Goal: Task Accomplishment & Management: Manage account settings

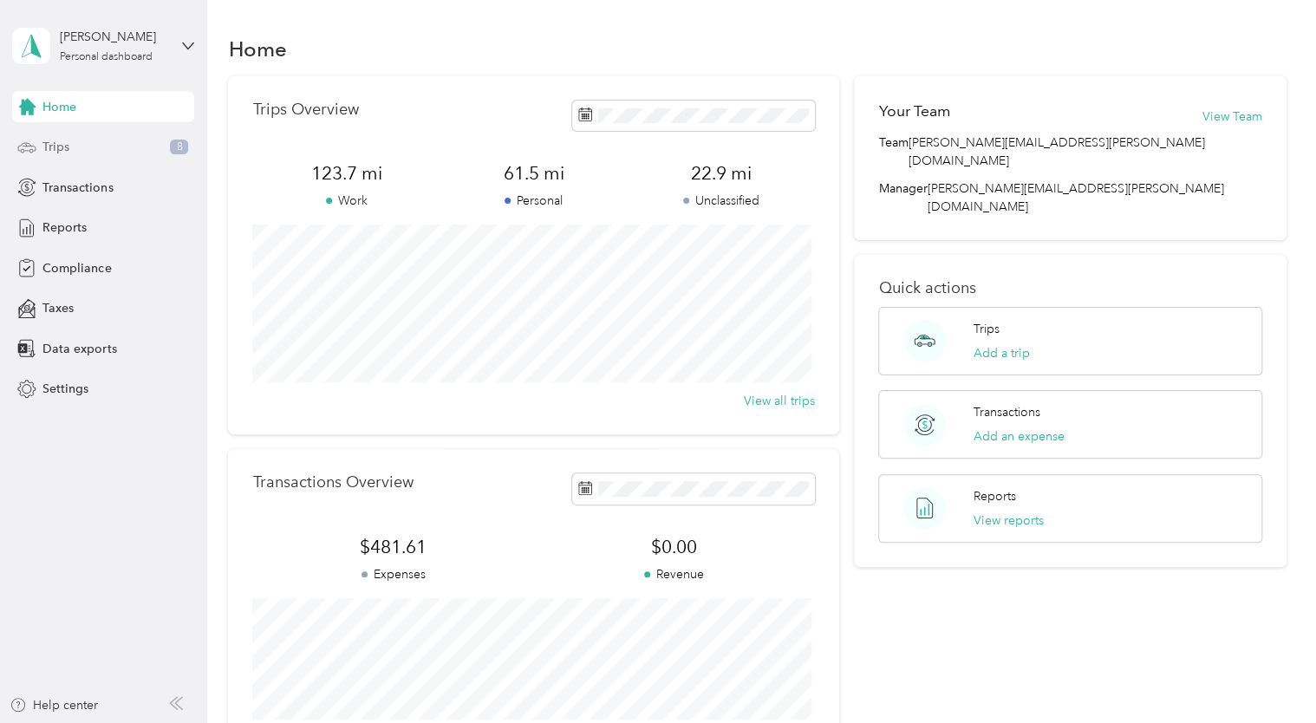
click at [78, 150] on div "Trips 8" at bounding box center [103, 147] width 182 height 31
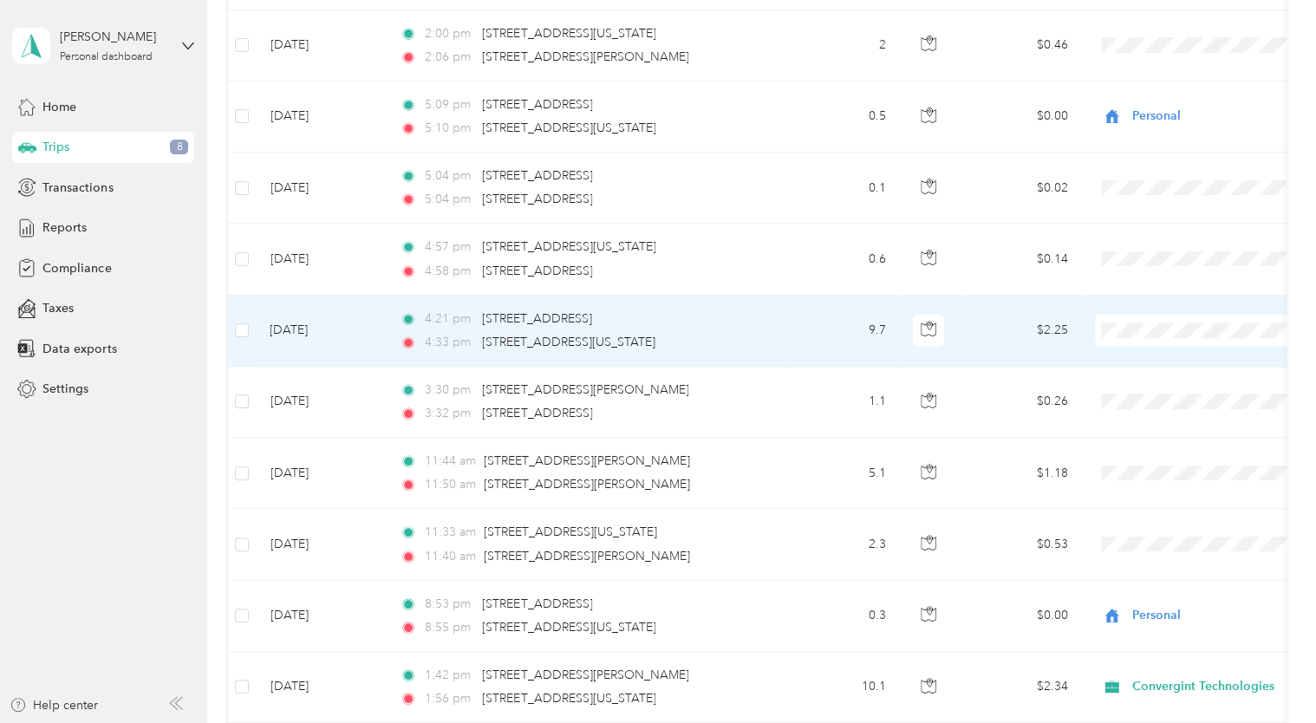
scroll to position [995, 0]
click at [1008, 338] on td "$2.25" at bounding box center [1020, 331] width 121 height 71
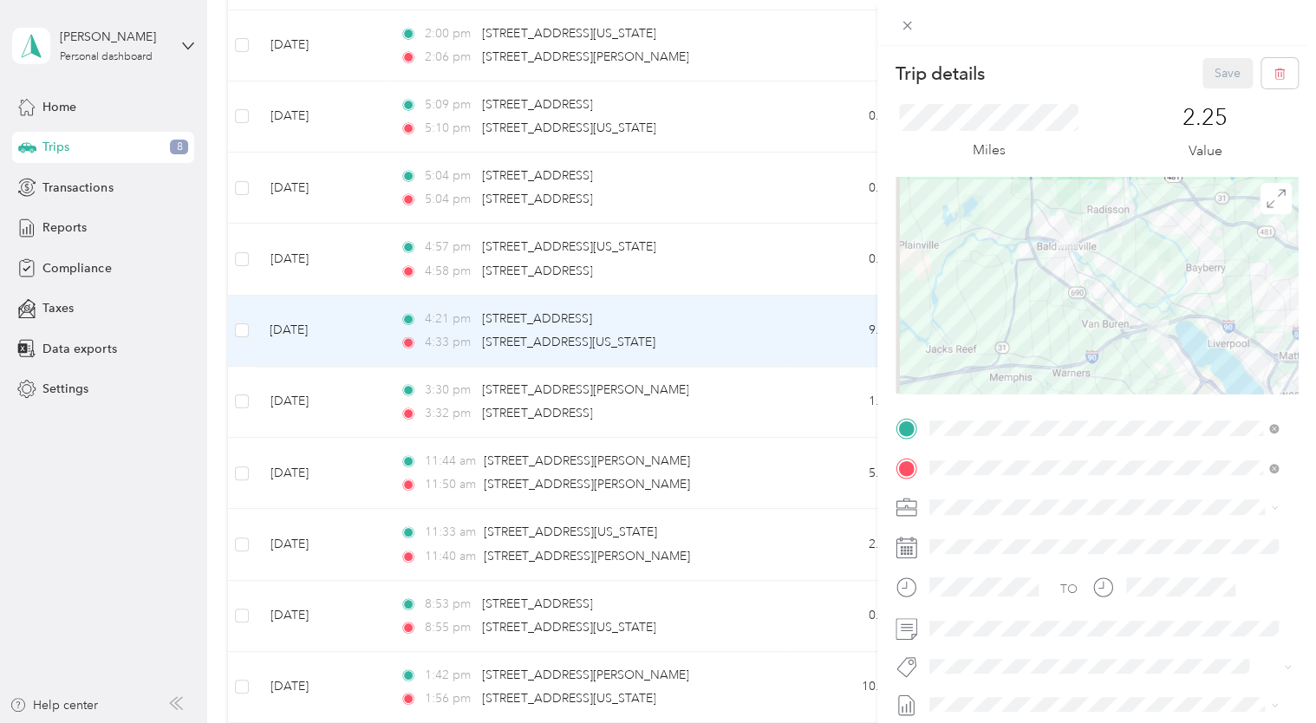
click at [721, 398] on div "Trip details Save This trip cannot be edited because it is either under review,…" at bounding box center [658, 361] width 1316 height 723
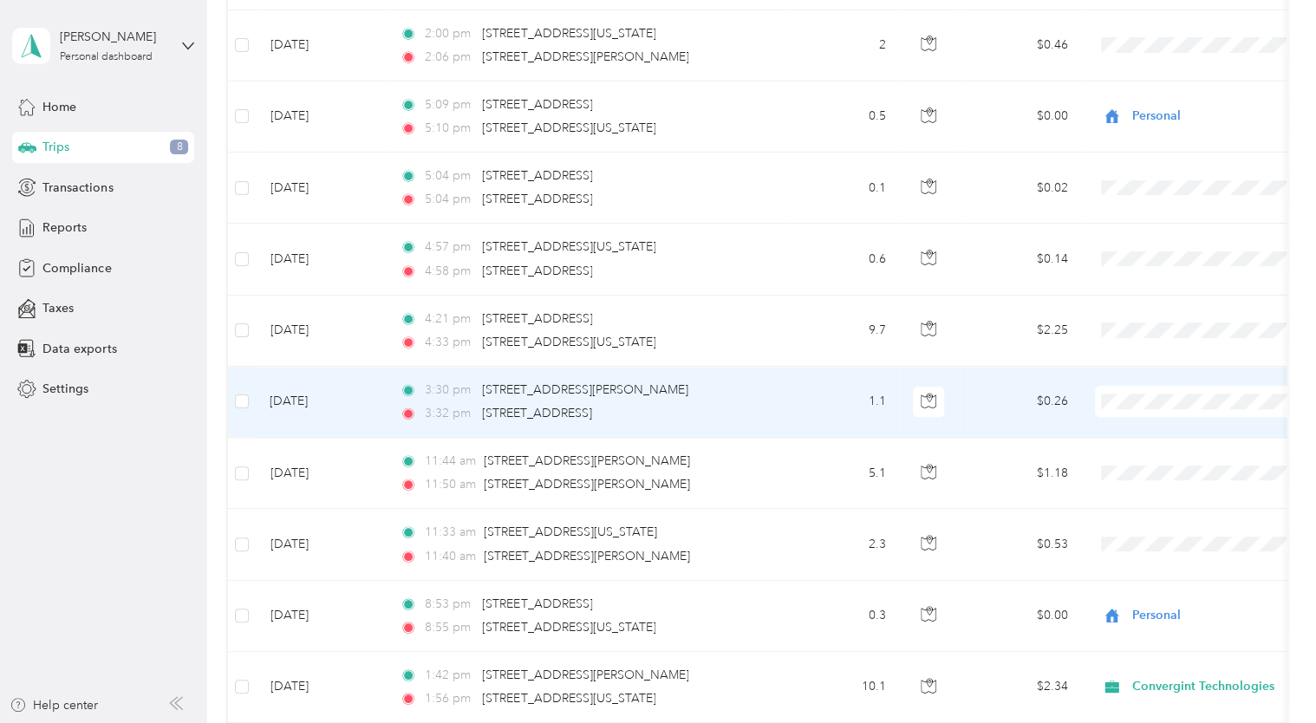
click at [1150, 460] on span "Personal" at bounding box center [1219, 462] width 160 height 18
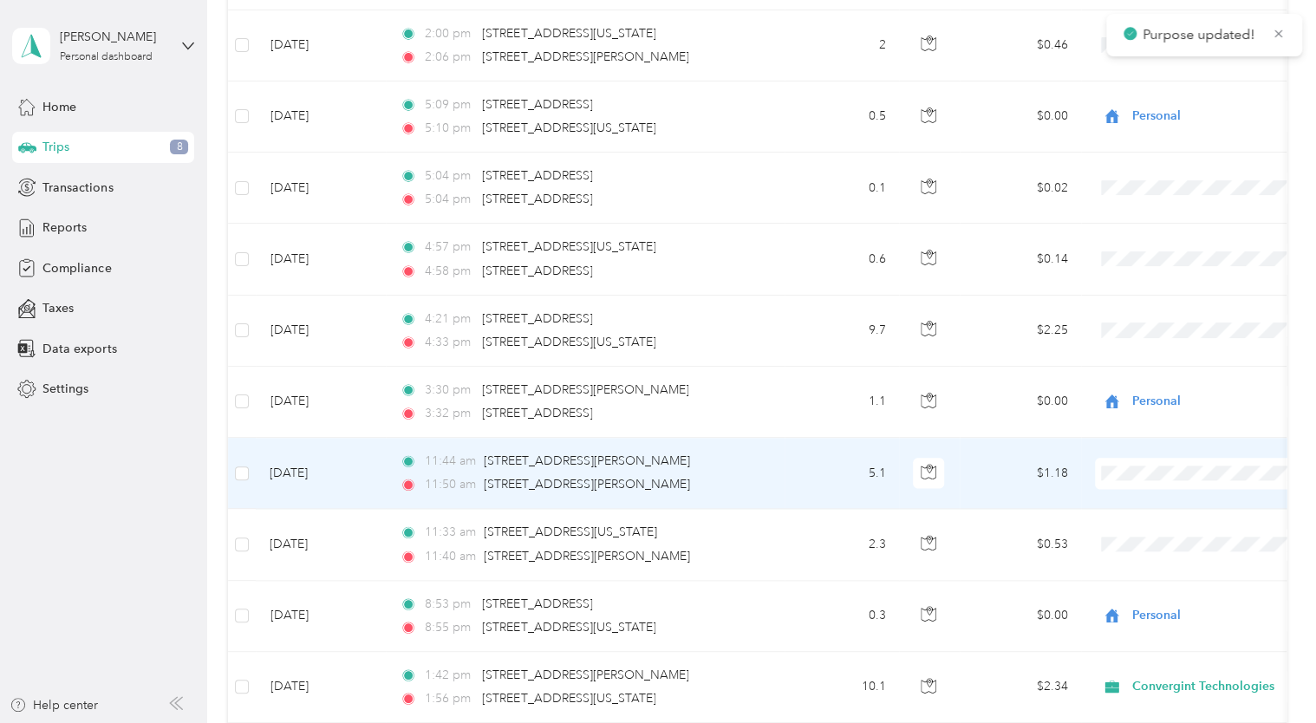
click at [1141, 531] on span "Personal" at bounding box center [1219, 530] width 160 height 18
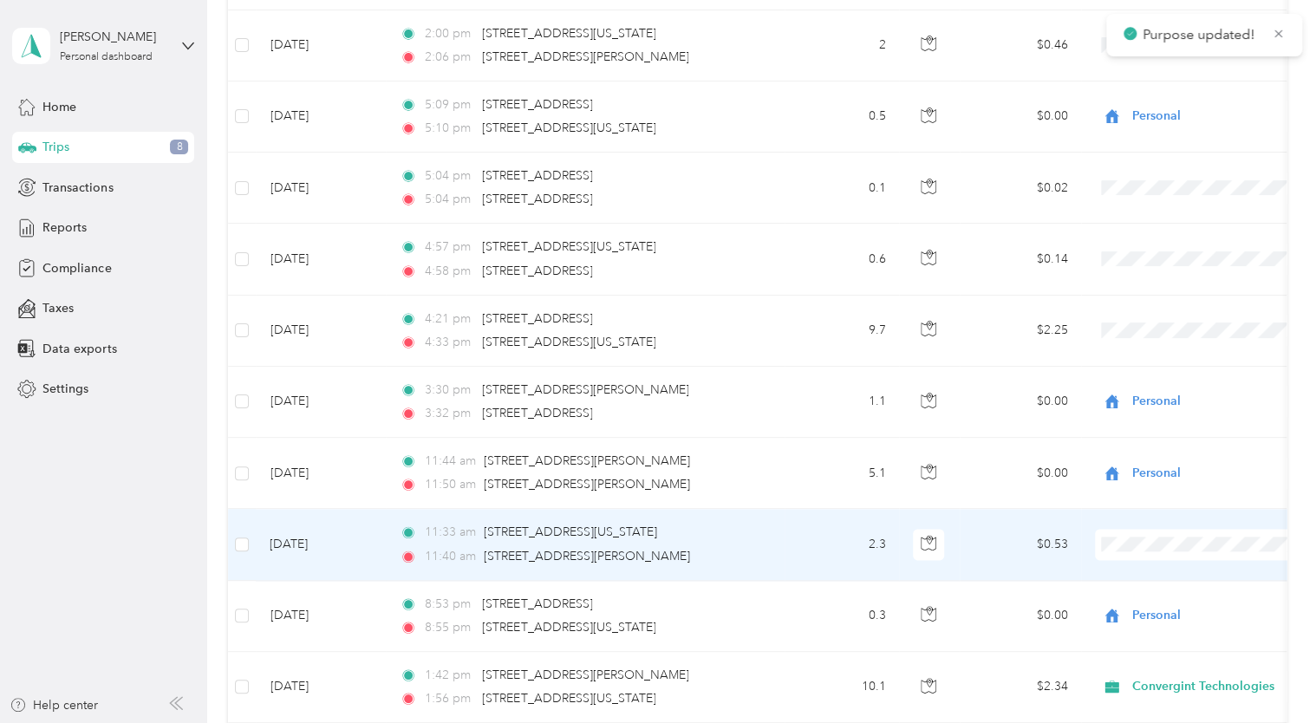
click at [1139, 598] on span "Personal" at bounding box center [1219, 594] width 160 height 18
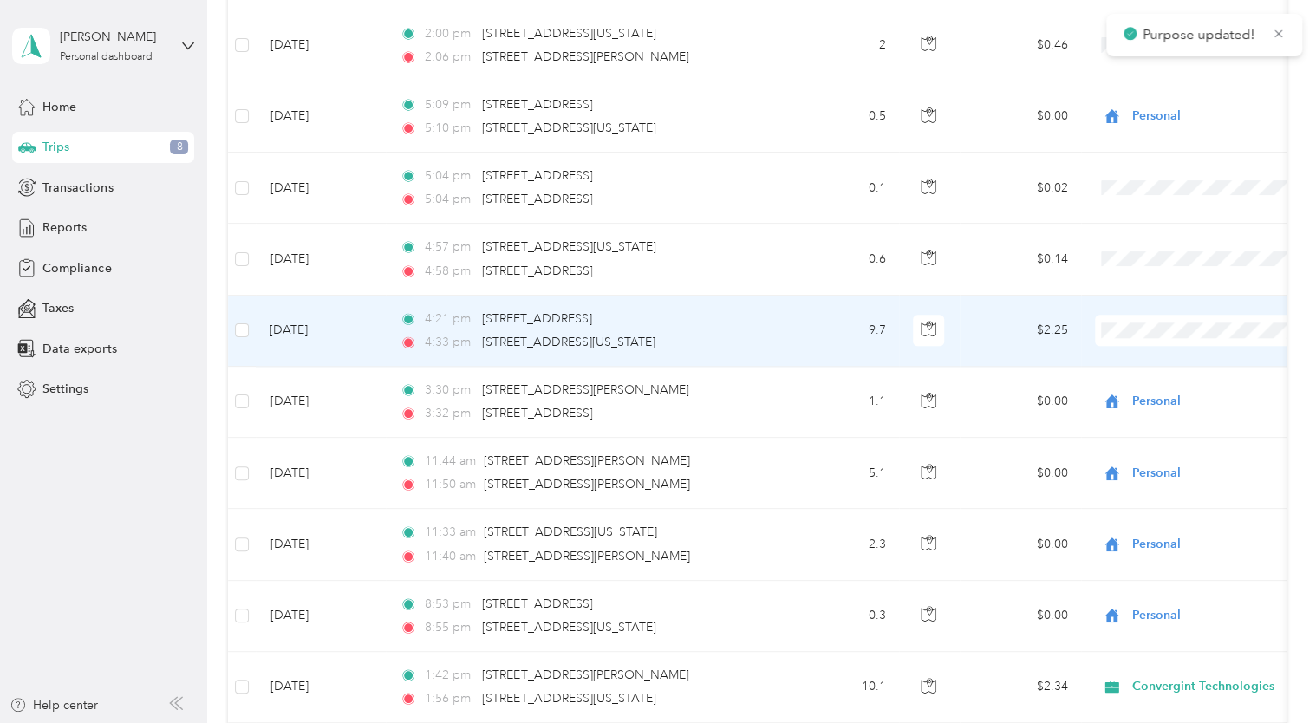
click at [1152, 390] on span "Personal" at bounding box center [1219, 381] width 160 height 18
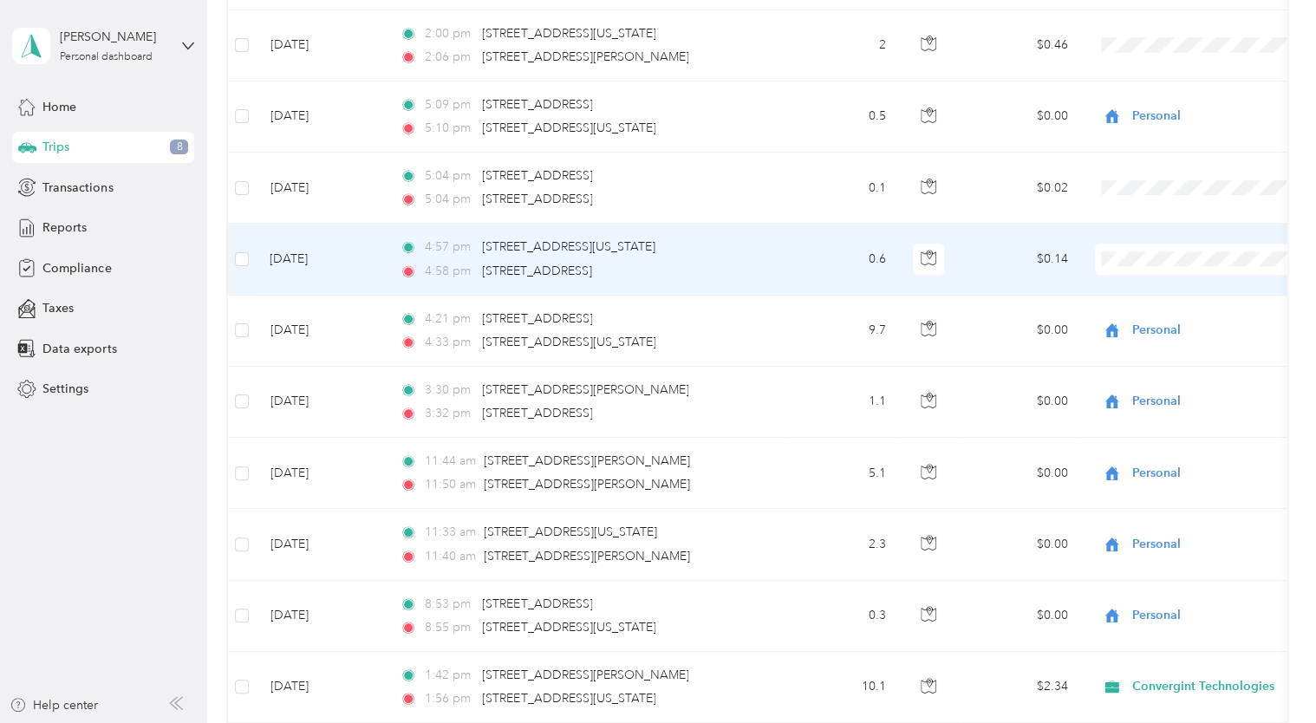
click at [1127, 318] on span "Personal" at bounding box center [1203, 319] width 191 height 18
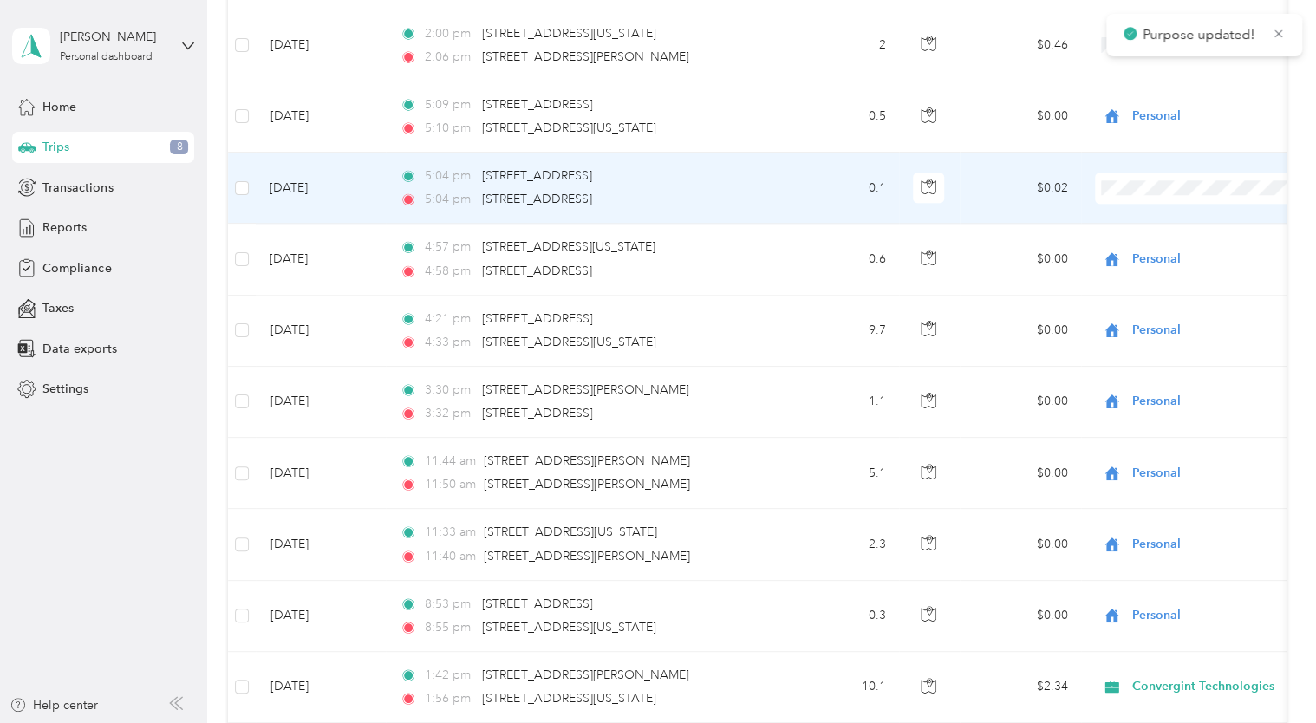
click at [1150, 245] on span "Personal" at bounding box center [1219, 248] width 160 height 18
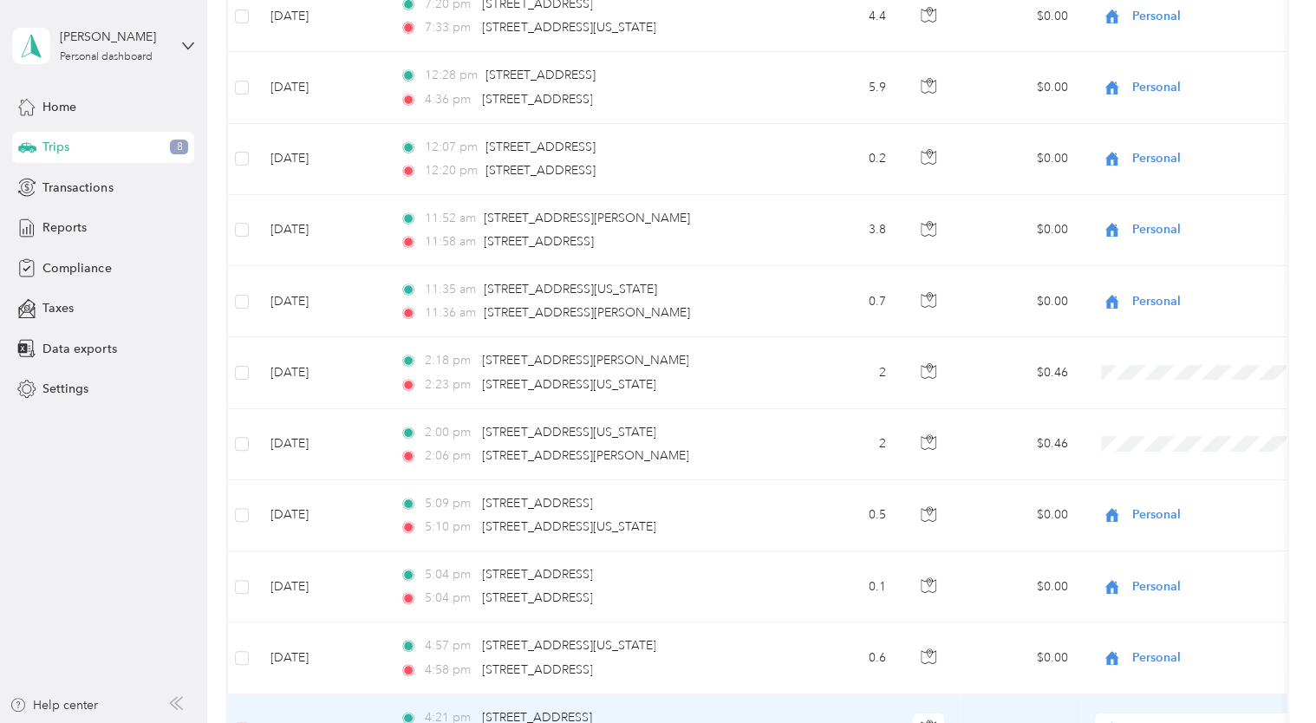
scroll to position [596, 0]
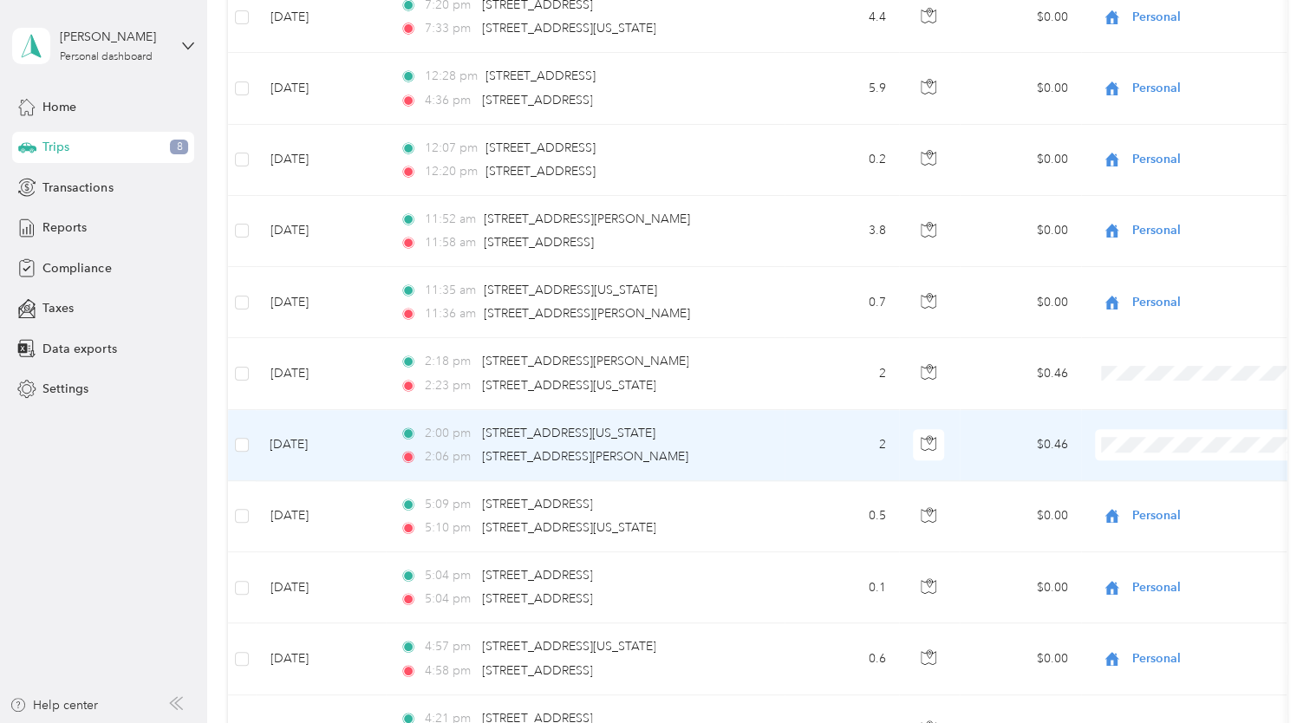
click at [1135, 498] on span "Personal" at bounding box center [1203, 505] width 191 height 18
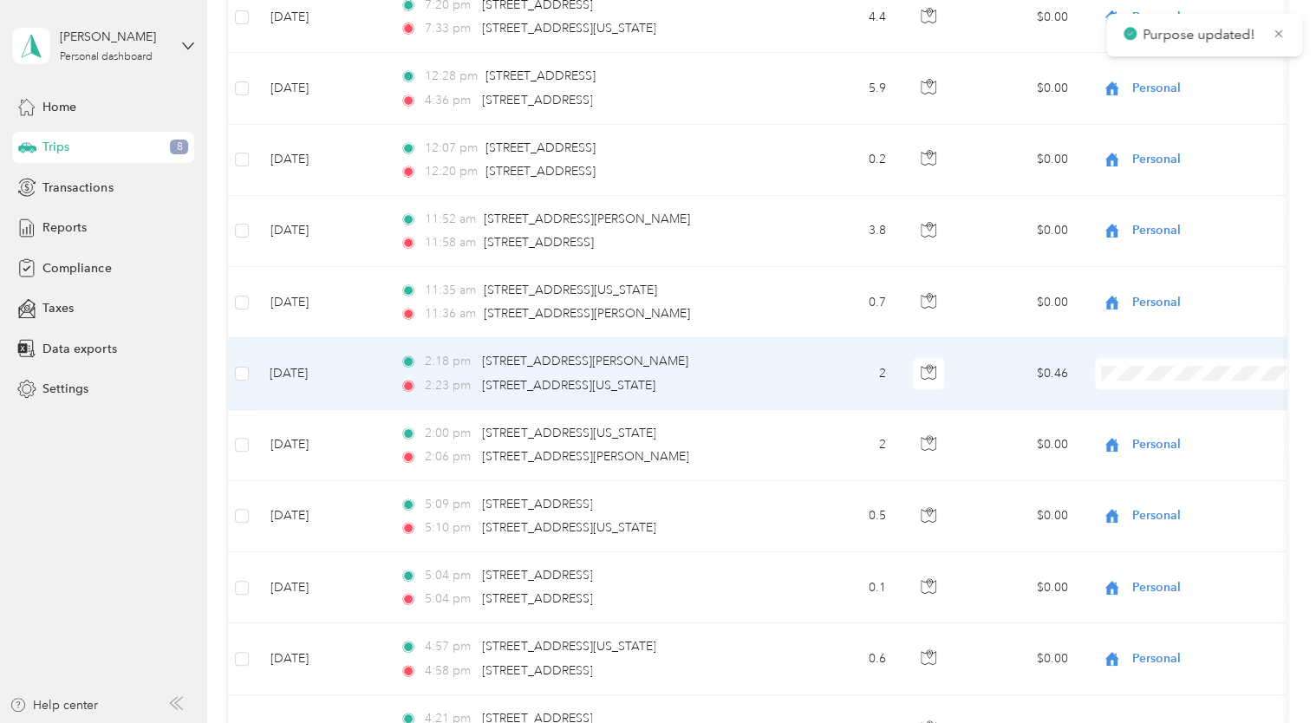
click at [1141, 428] on span "Personal" at bounding box center [1219, 434] width 160 height 18
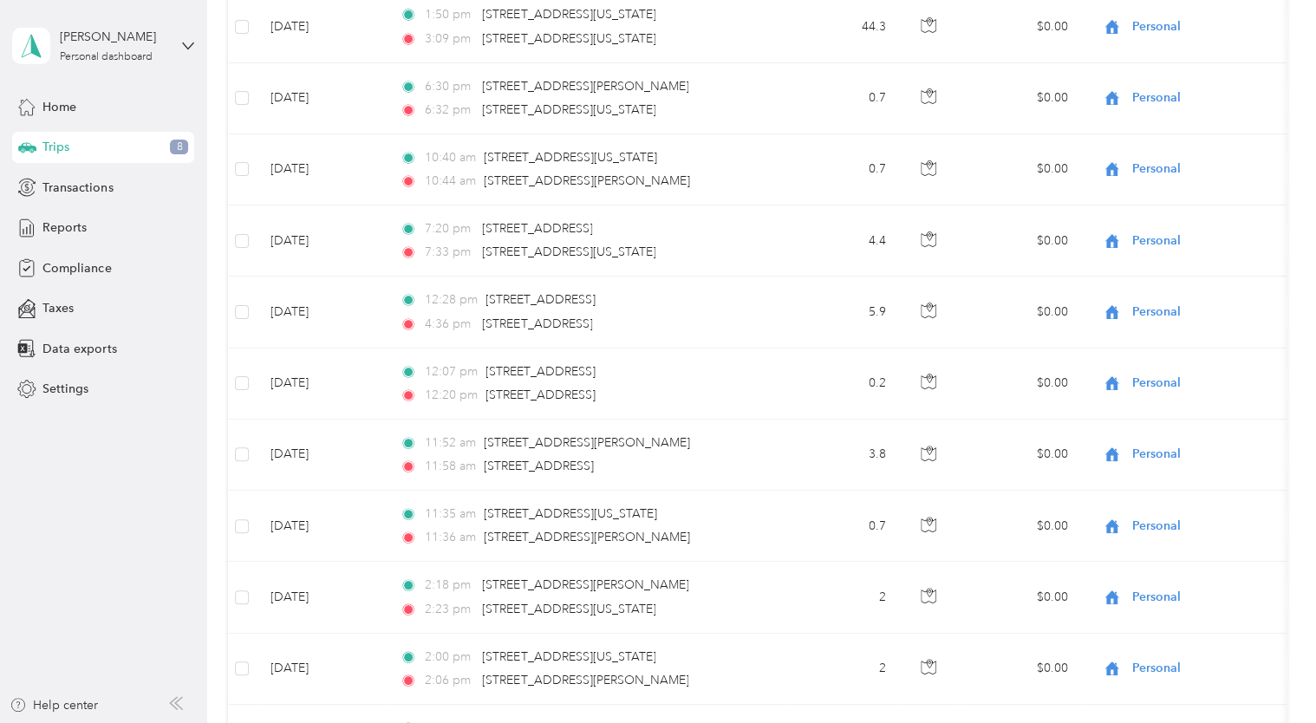
scroll to position [0, 0]
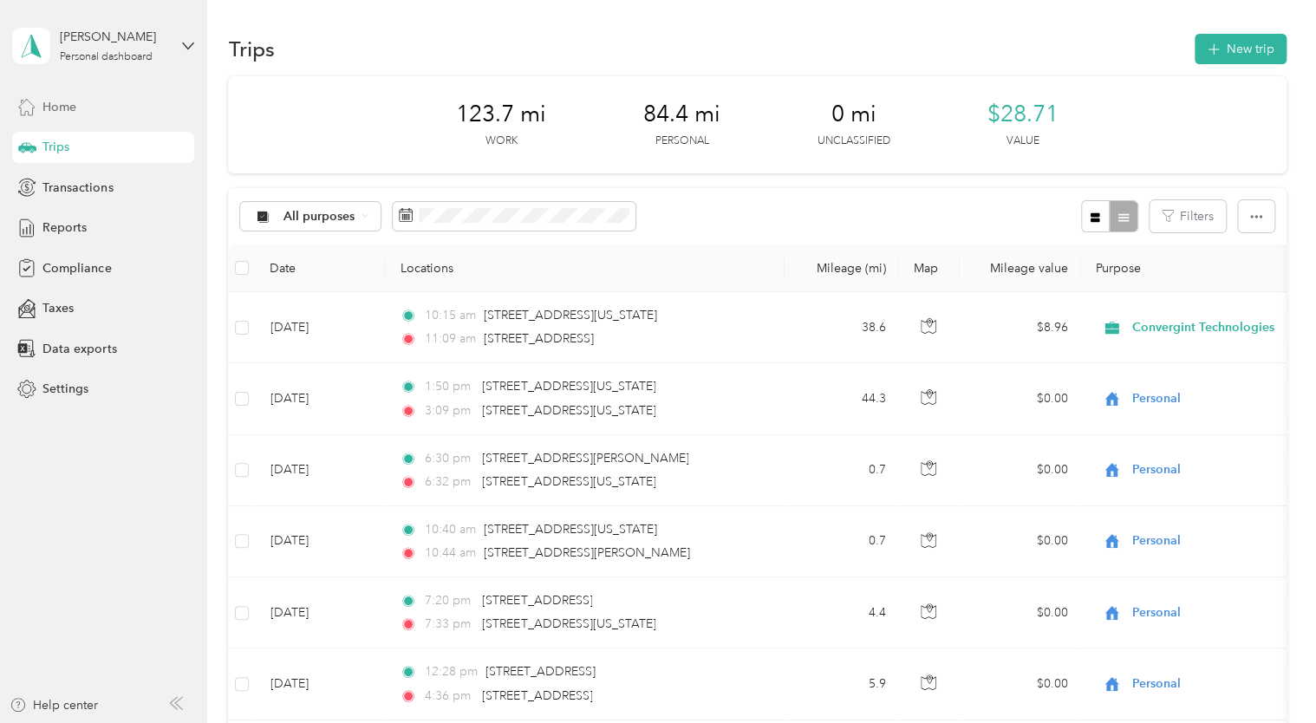
click at [73, 108] on span "Home" at bounding box center [59, 107] width 34 height 18
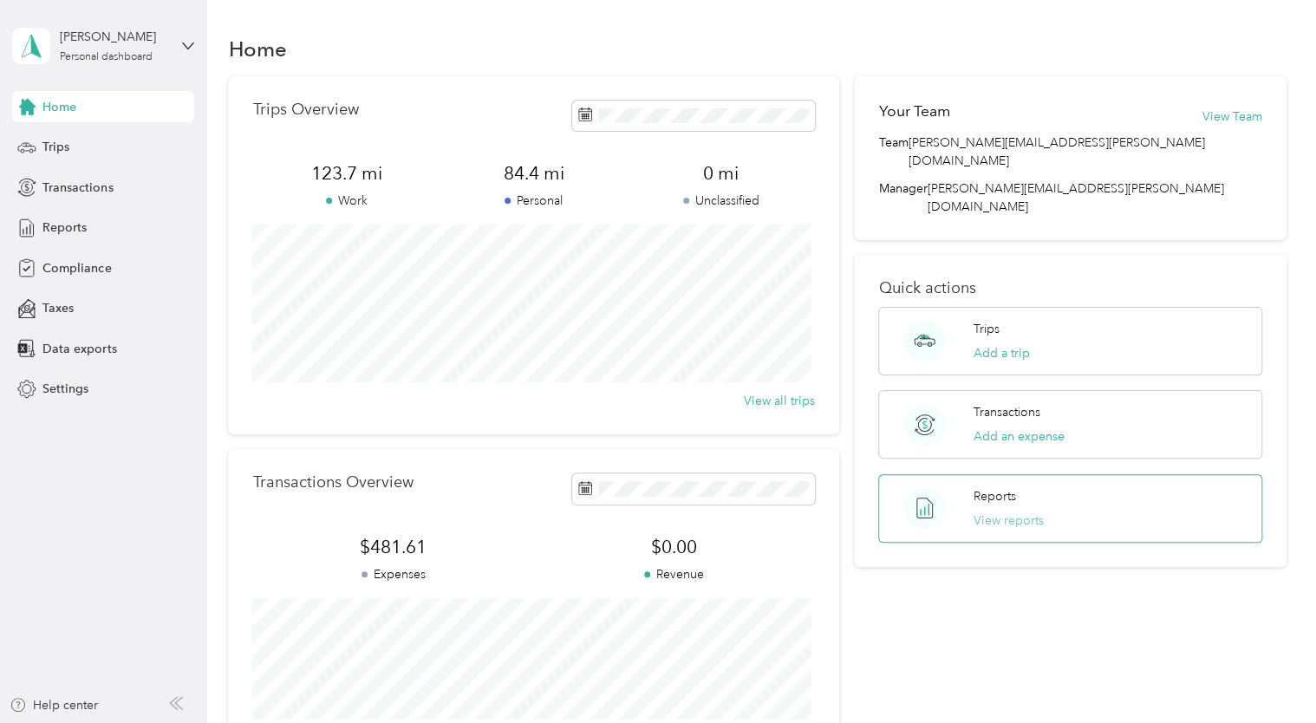
click at [989, 512] on button "View reports" at bounding box center [1009, 521] width 70 height 18
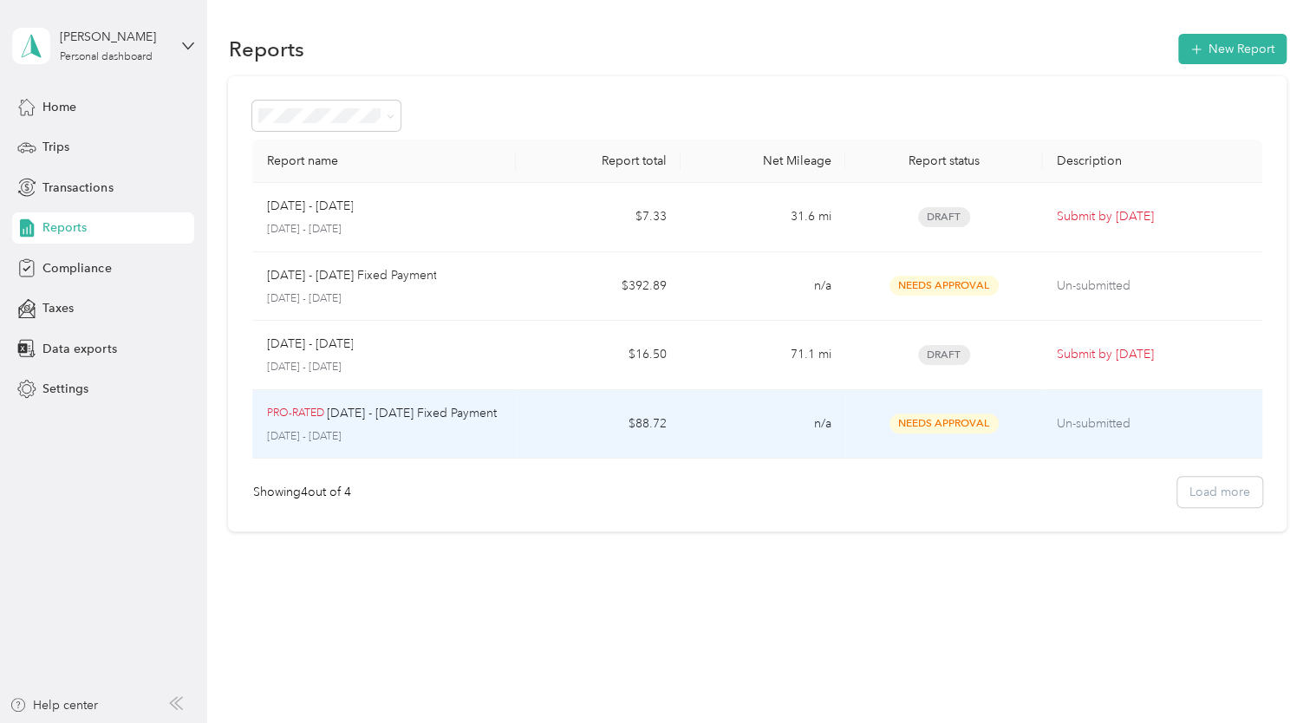
click at [704, 411] on td "n/a" at bounding box center [763, 424] width 165 height 69
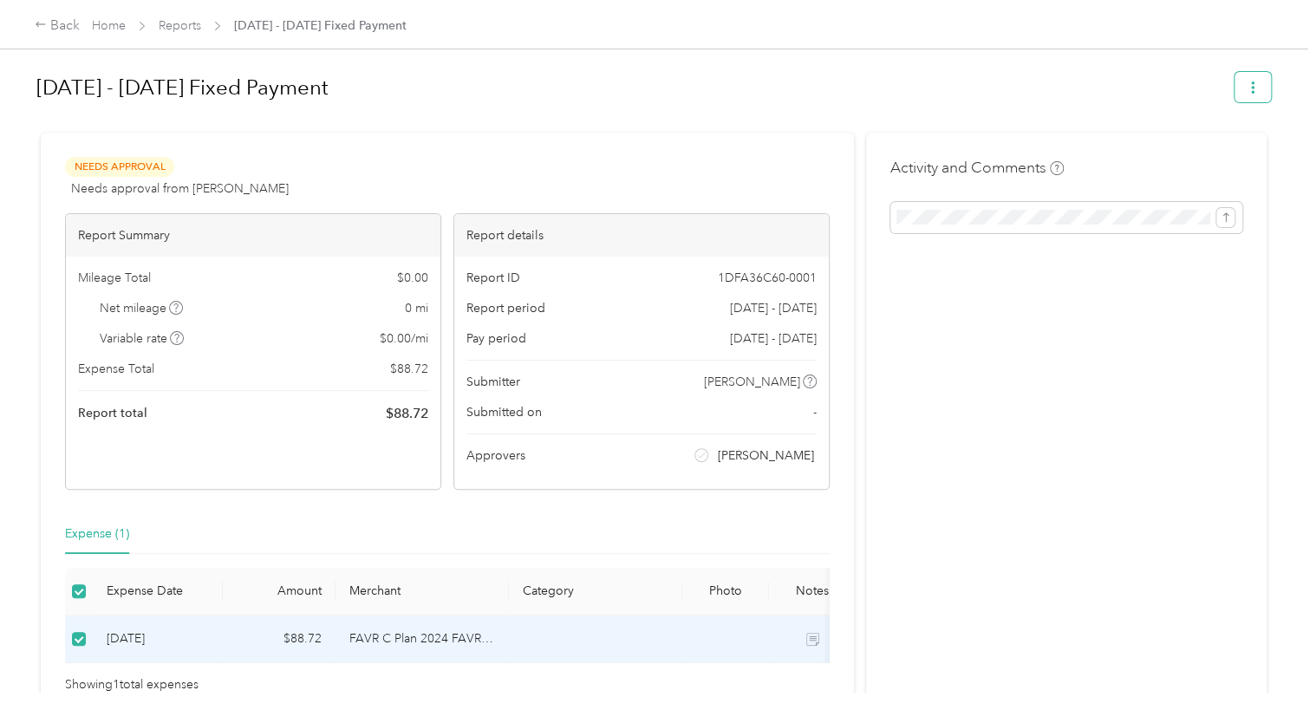
click at [1247, 88] on icon "button" at bounding box center [1253, 88] width 12 height 12
click at [891, 86] on h1 "[DATE] - [DATE] Fixed Payment" at bounding box center [629, 88] width 1186 height 42
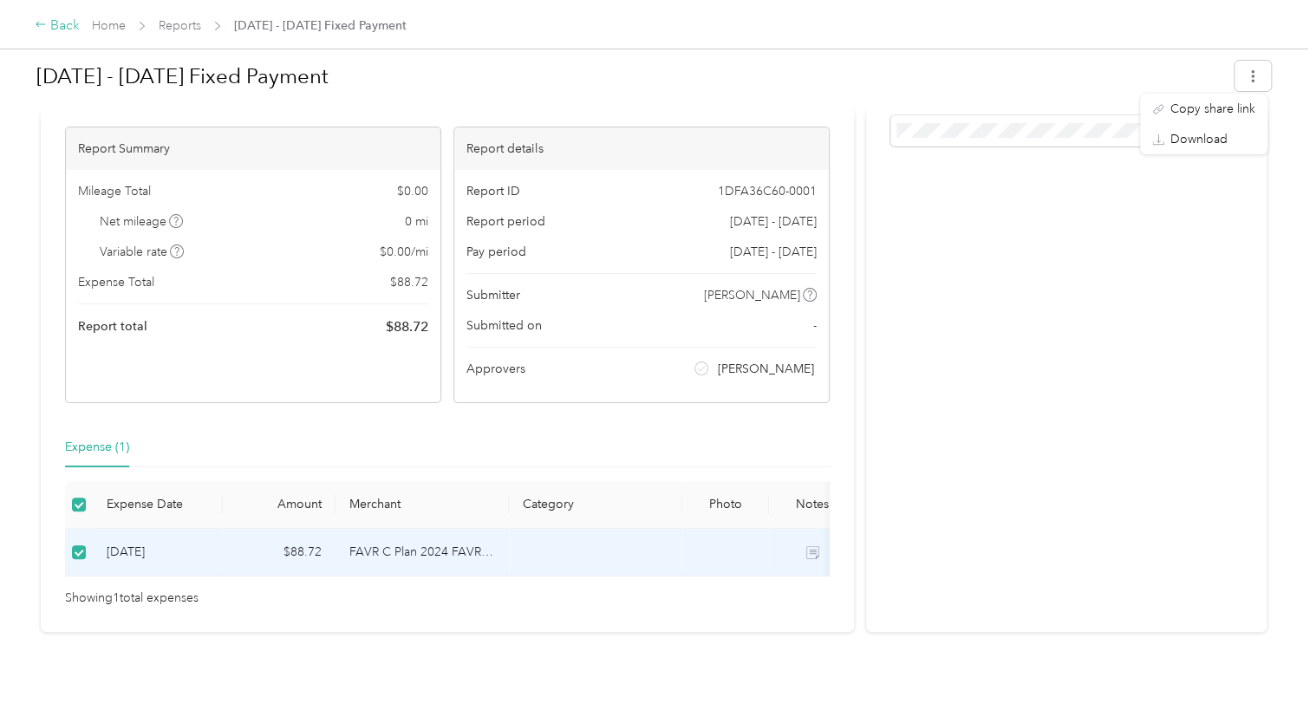
click at [62, 26] on div "Back" at bounding box center [57, 26] width 45 height 21
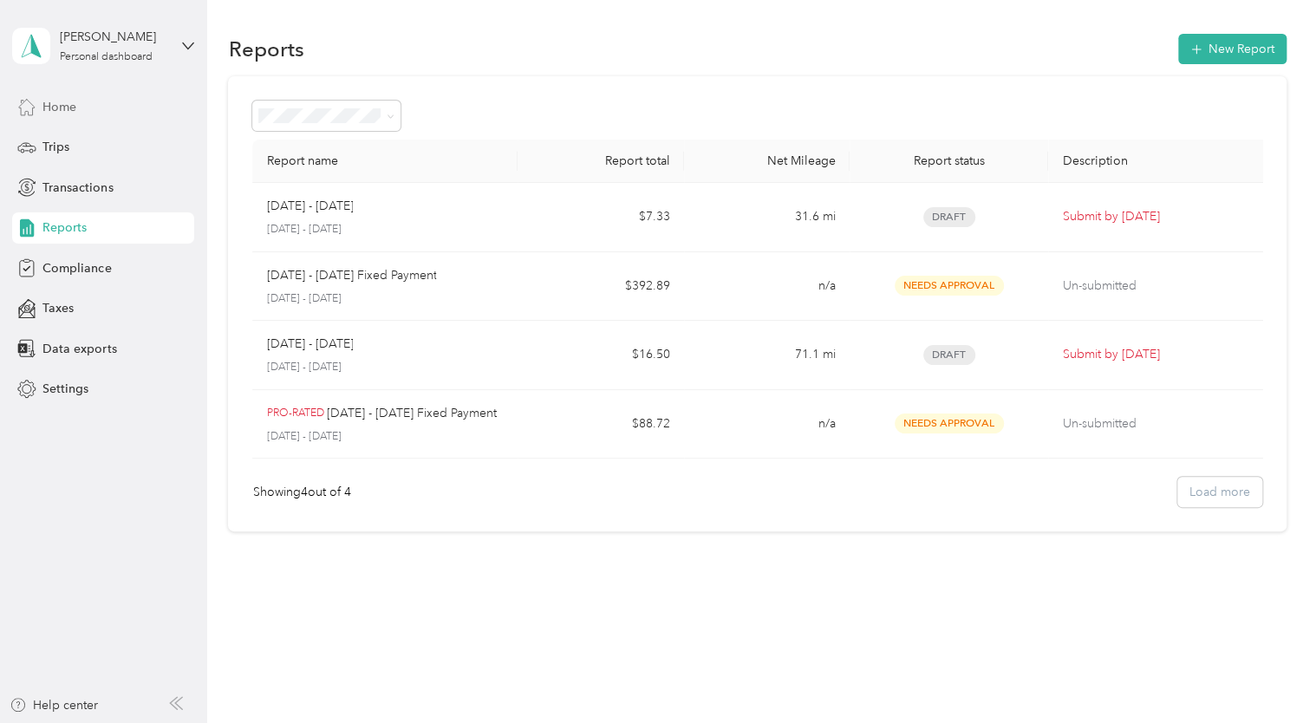
click at [61, 106] on span "Home" at bounding box center [59, 107] width 34 height 18
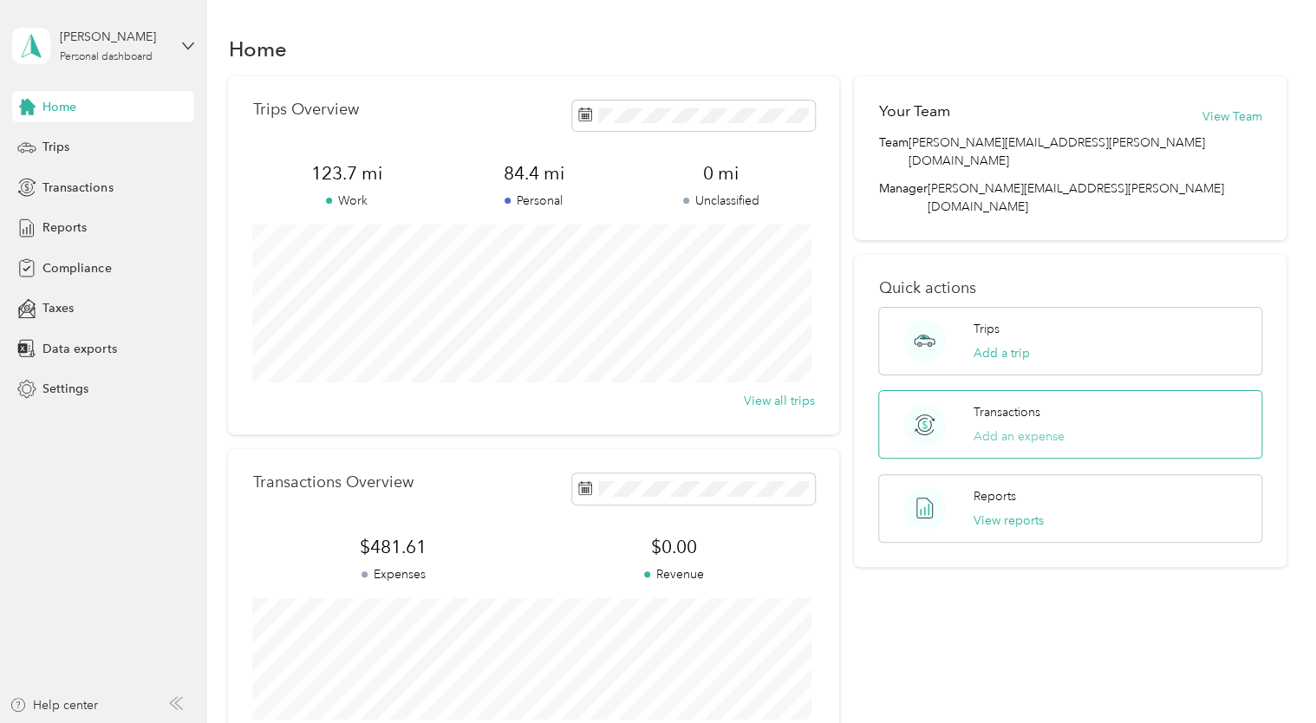
click at [1012, 428] on button "Add an expense" at bounding box center [1019, 437] width 91 height 18
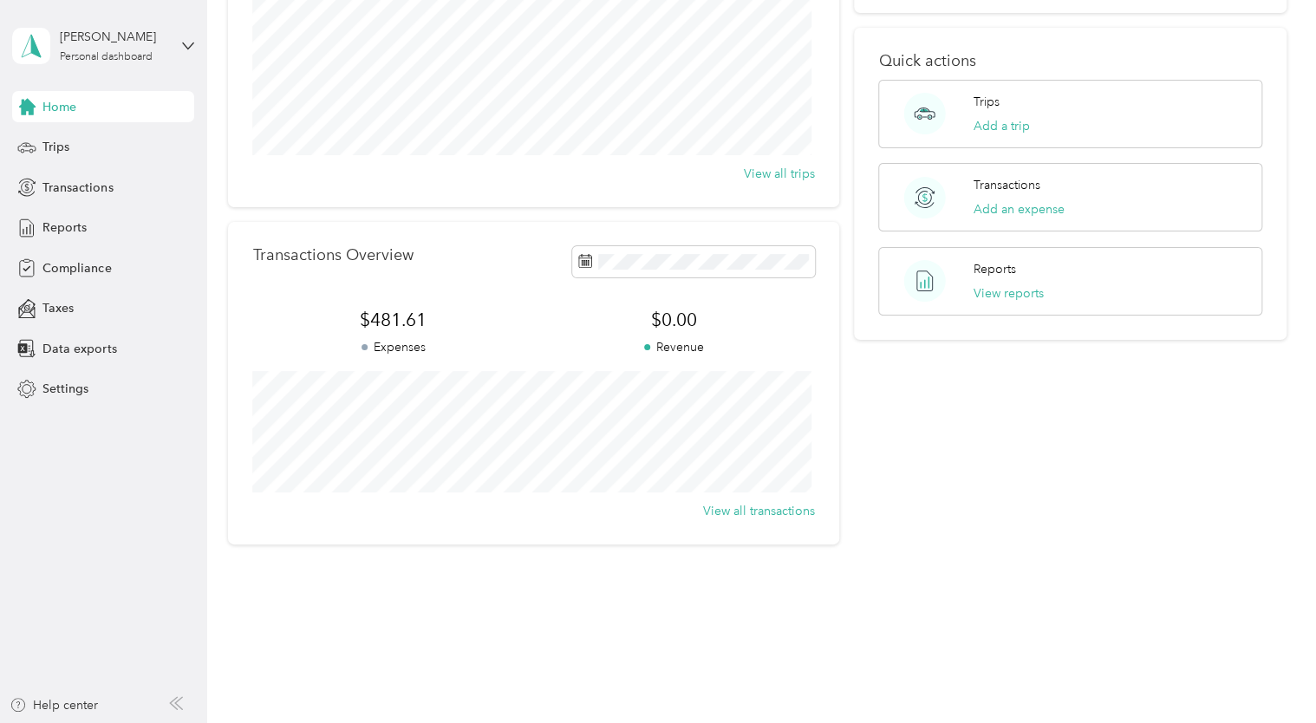
scroll to position [226, 0]
click at [65, 231] on span "Reports" at bounding box center [64, 228] width 44 height 18
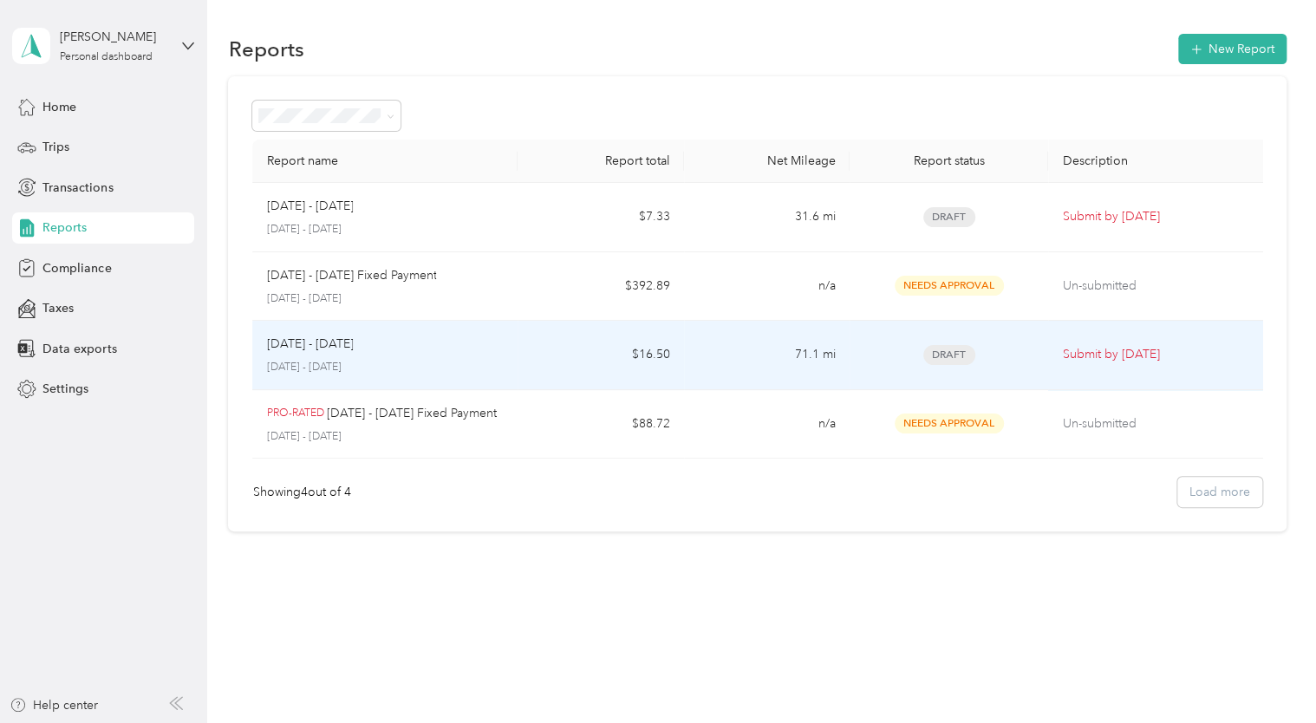
click at [742, 365] on td "71.1 mi" at bounding box center [767, 355] width 166 height 69
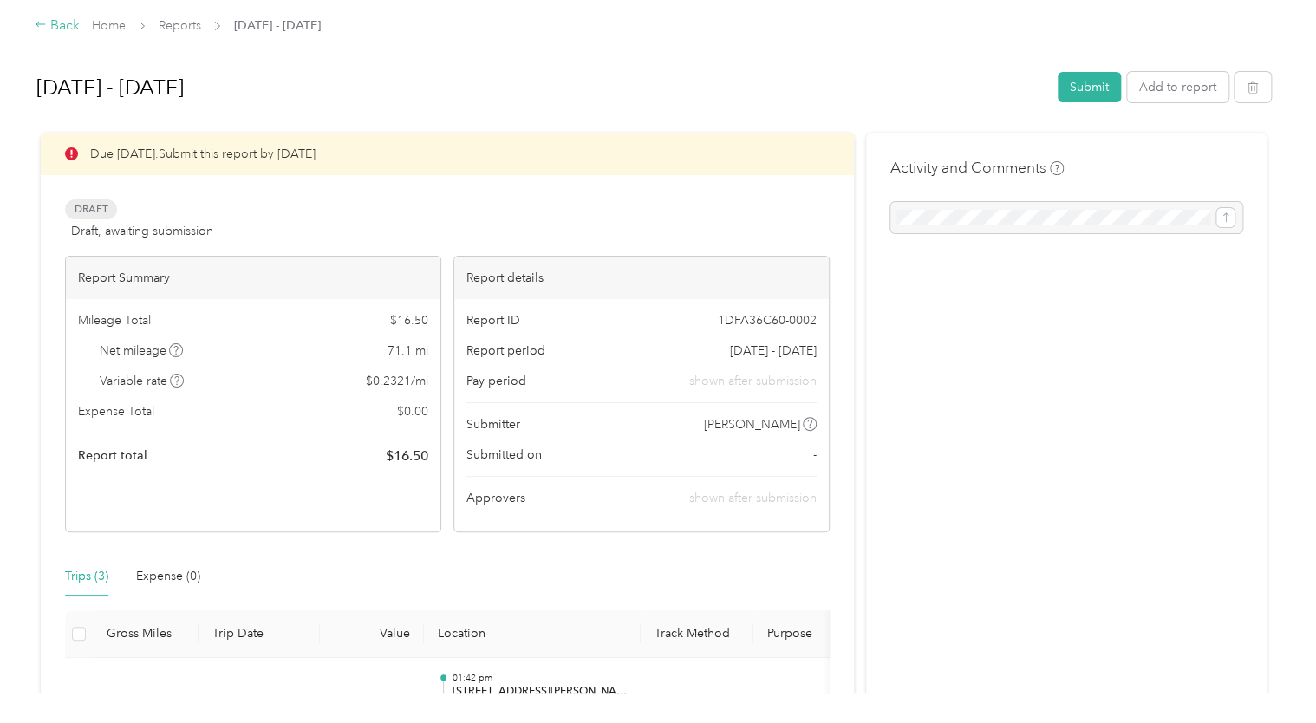
click at [45, 20] on icon at bounding box center [41, 24] width 12 height 12
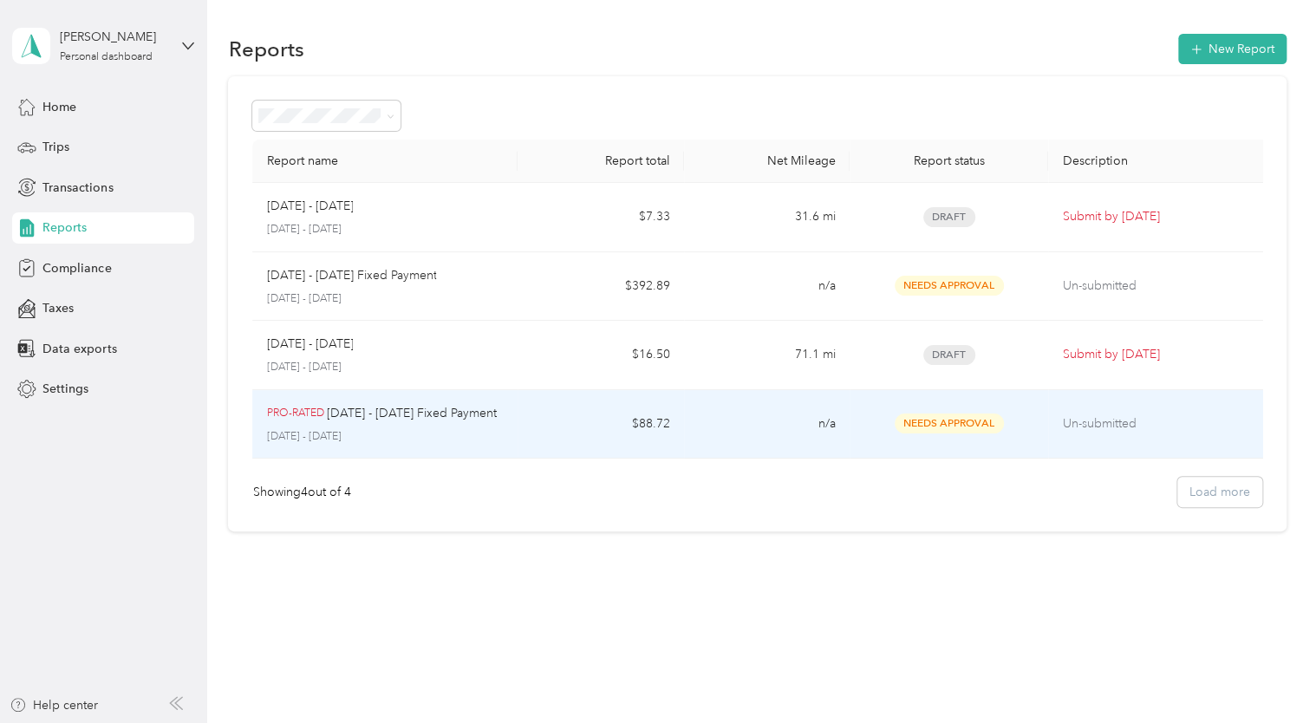
click at [761, 424] on td "n/a" at bounding box center [767, 424] width 166 height 69
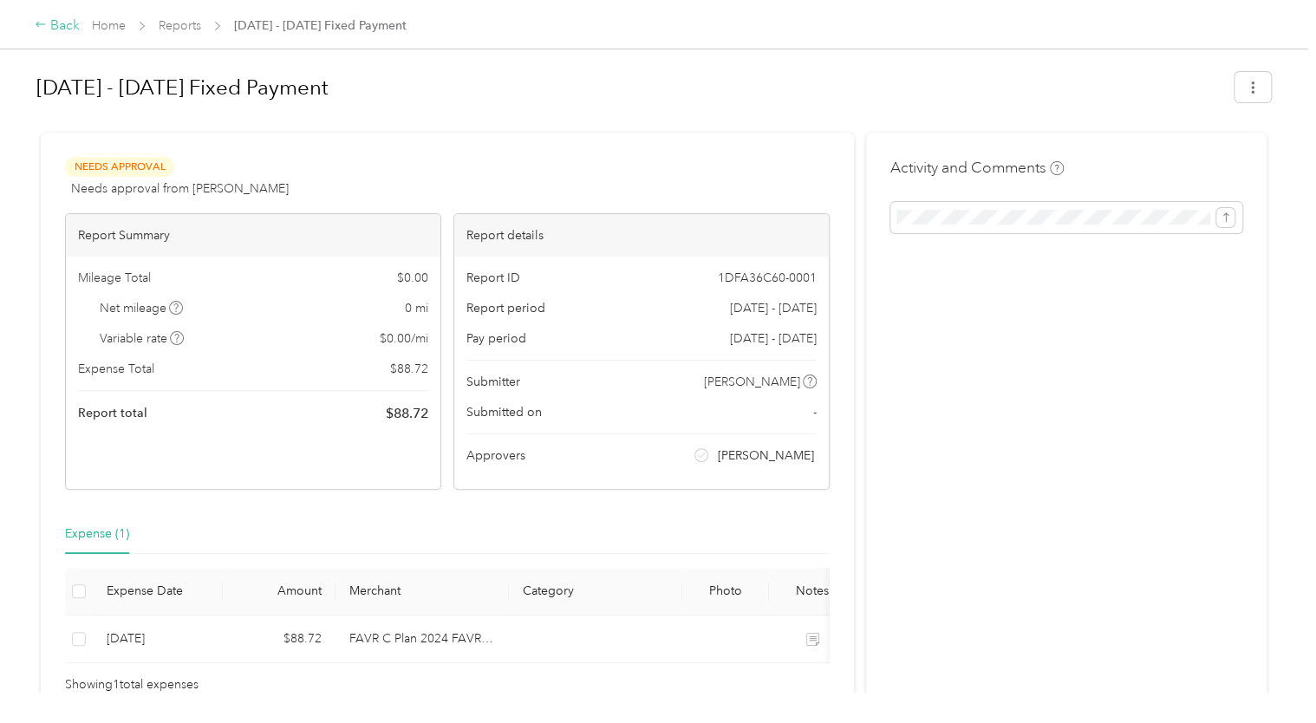
click at [50, 31] on div "Back" at bounding box center [57, 26] width 45 height 21
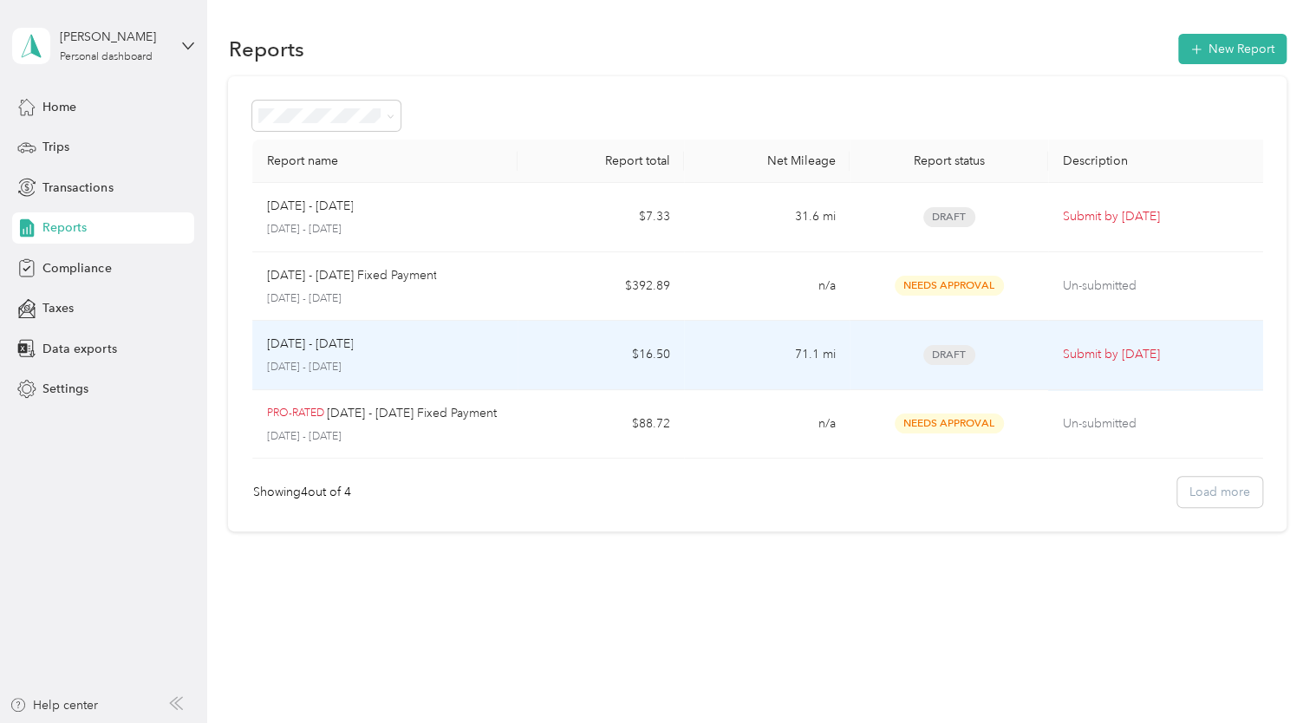
click at [515, 358] on td "[DATE] - [DATE] [DATE] - [DATE]" at bounding box center [384, 355] width 265 height 69
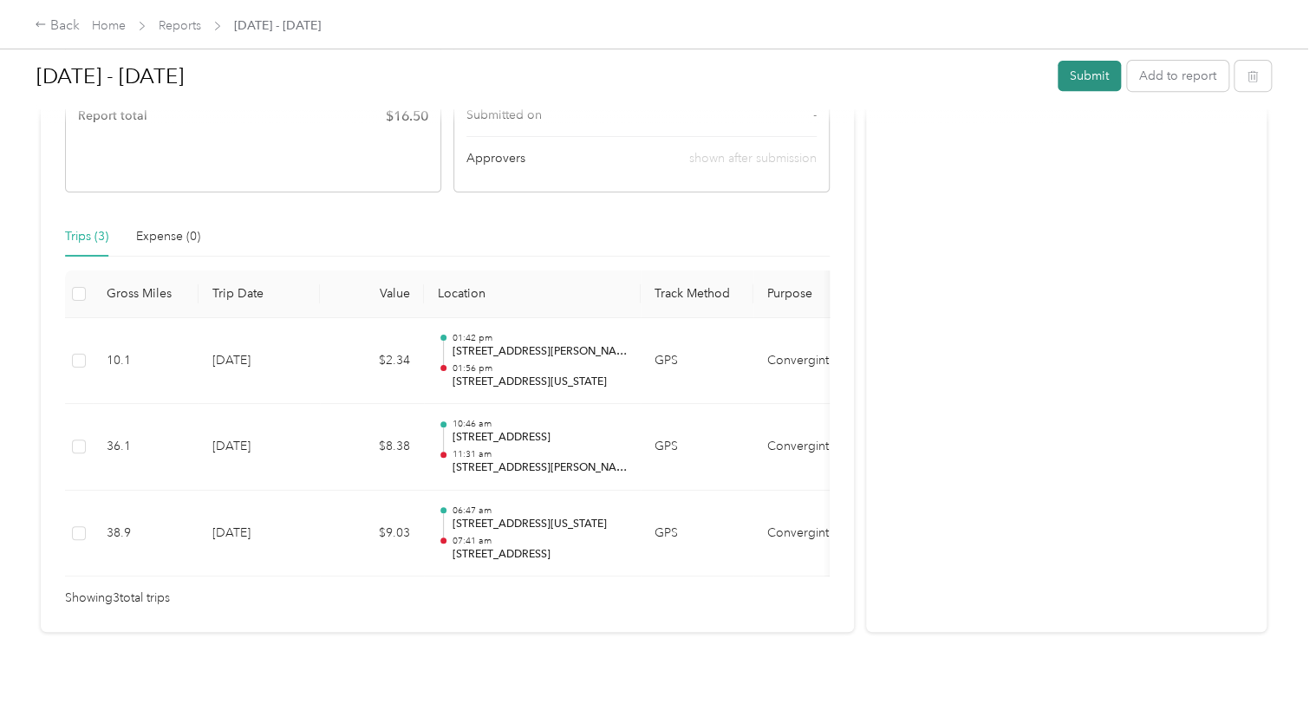
click at [1084, 75] on button "Submit" at bounding box center [1089, 76] width 63 height 30
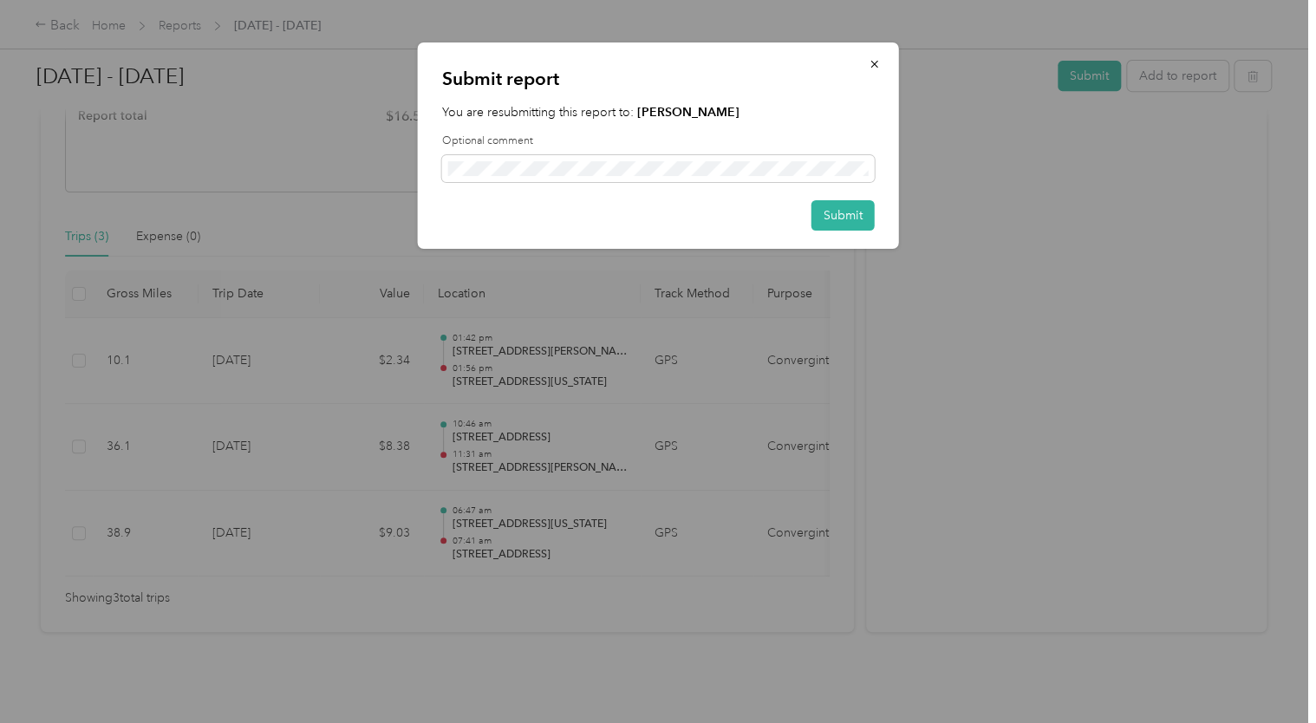
drag, startPoint x: 846, startPoint y: 218, endPoint x: 968, endPoint y: 413, distance: 229.8
click at [968, 722] on div "Submit report You are resubmitting this report to: [PERSON_NAME] Optional comme…" at bounding box center [654, 723] width 1308 height 0
click at [847, 215] on button "Submit" at bounding box center [843, 215] width 63 height 30
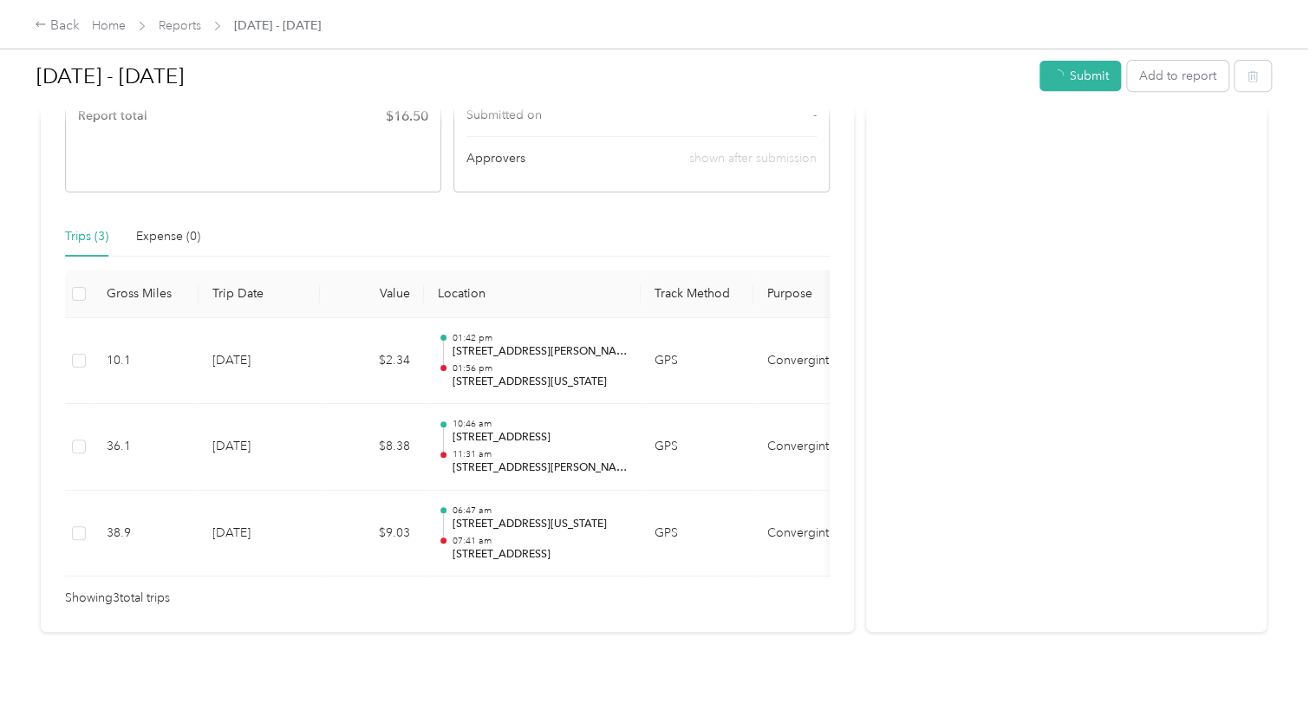
scroll to position [322, 0]
click at [35, 26] on icon at bounding box center [41, 24] width 12 height 12
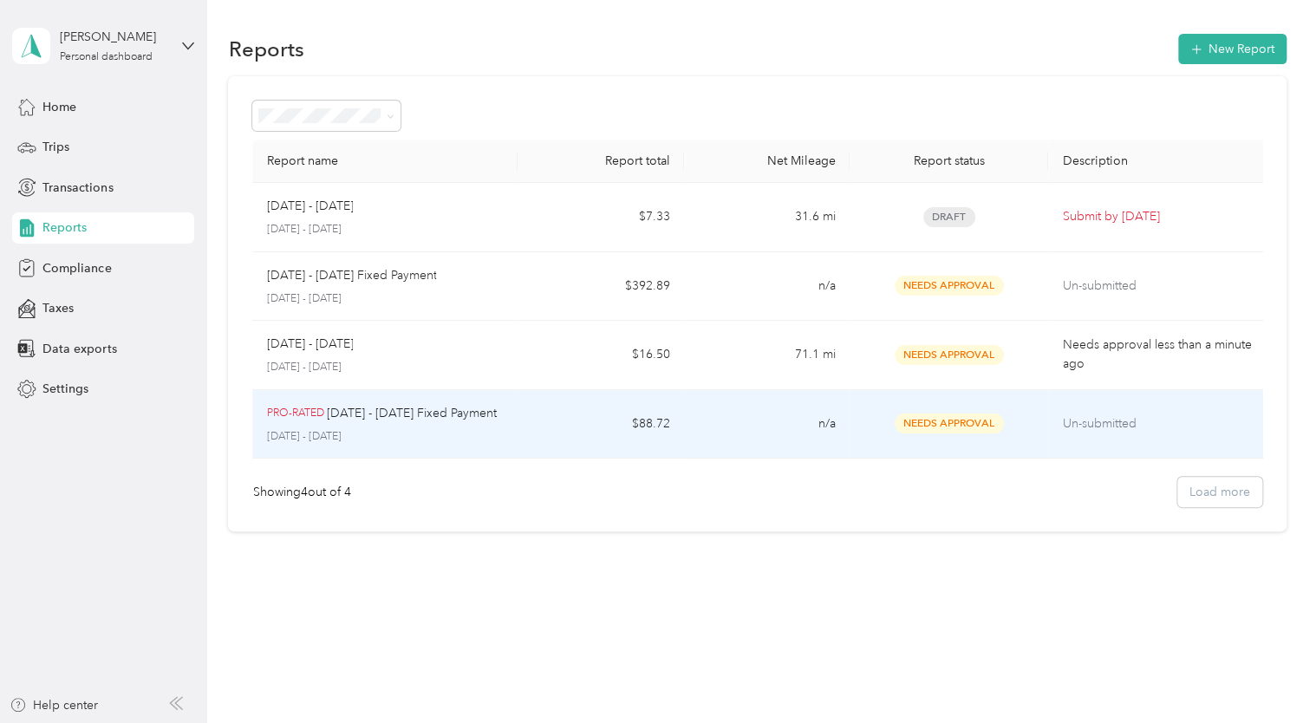
click at [656, 423] on td "$88.72" at bounding box center [601, 424] width 166 height 69
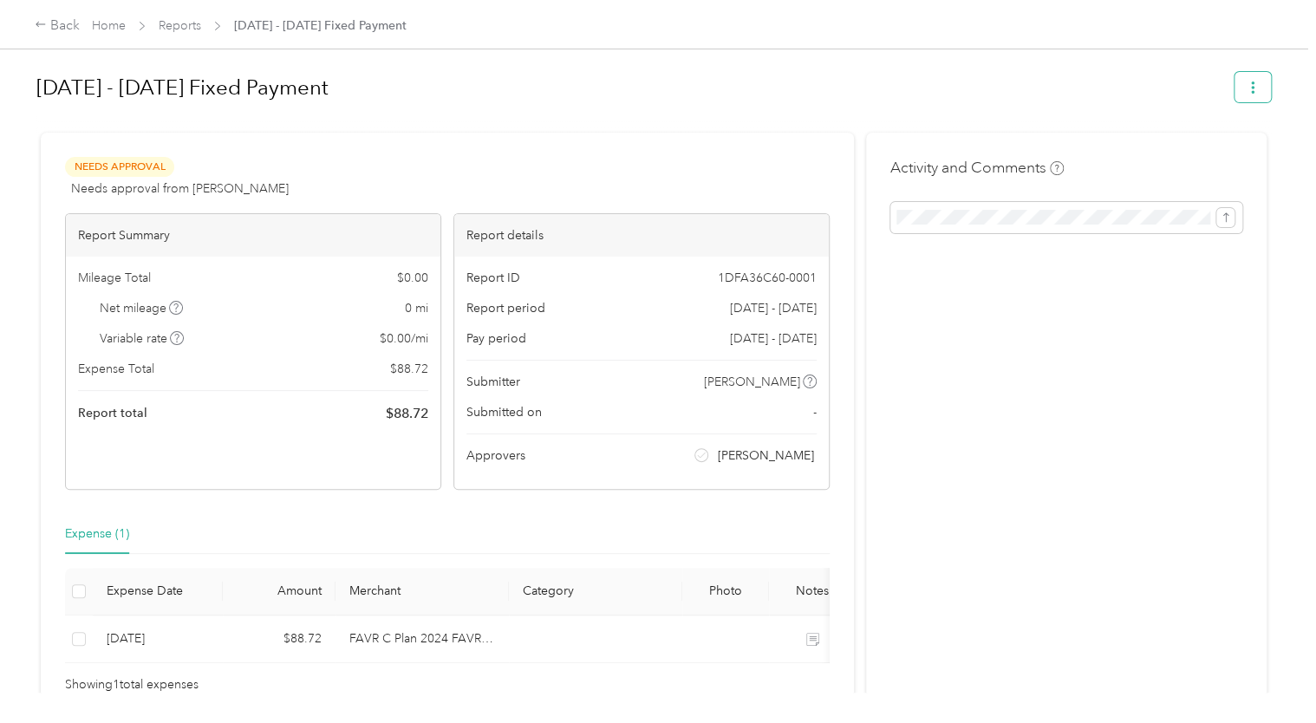
click at [1250, 88] on icon "button" at bounding box center [1253, 88] width 12 height 12
click at [184, 27] on link "Reports" at bounding box center [180, 25] width 42 height 15
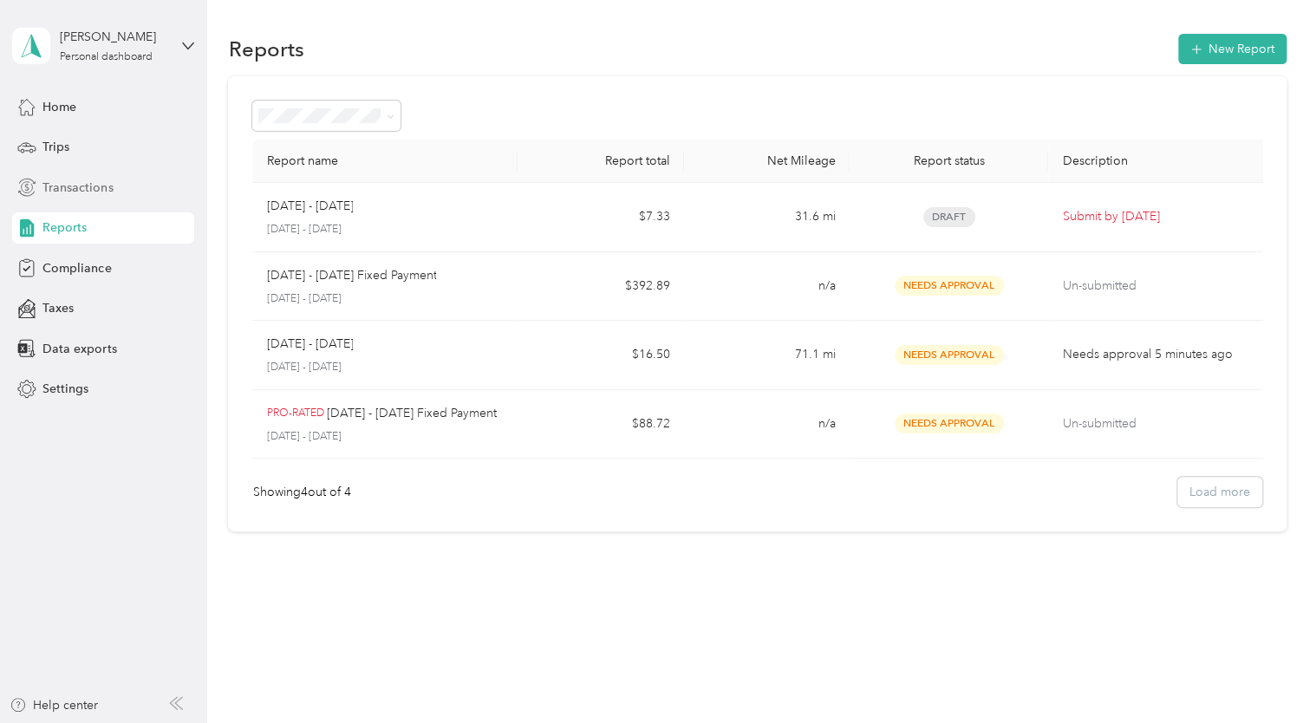
click at [73, 189] on span "Transactions" at bounding box center [77, 188] width 70 height 18
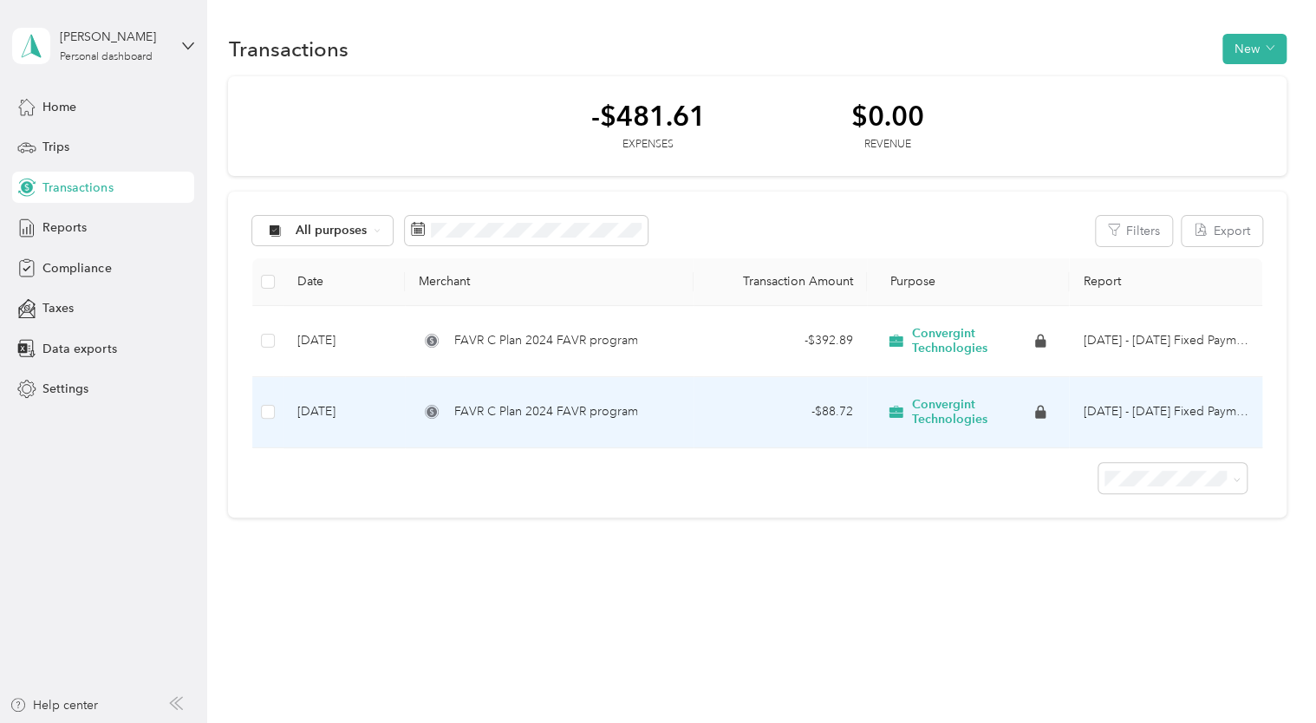
click at [774, 418] on div "- $88.72" at bounding box center [781, 411] width 146 height 19
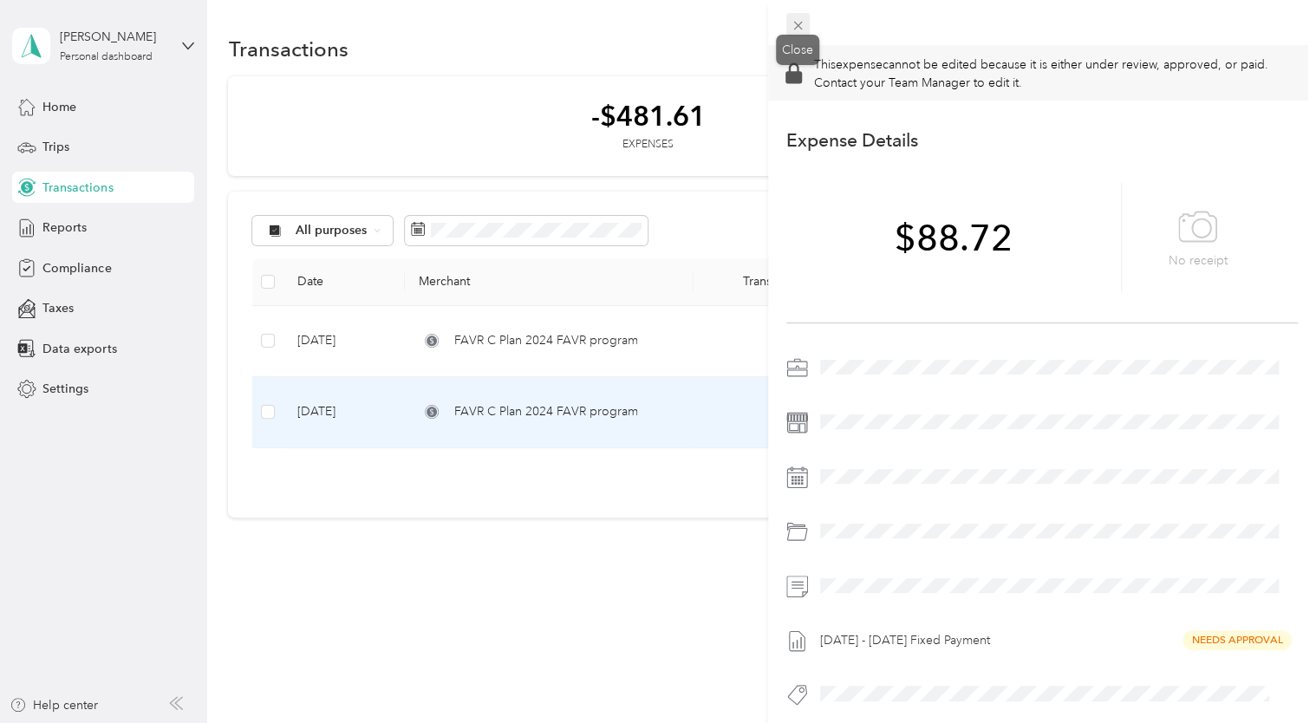
click at [793, 24] on icon at bounding box center [798, 25] width 15 height 15
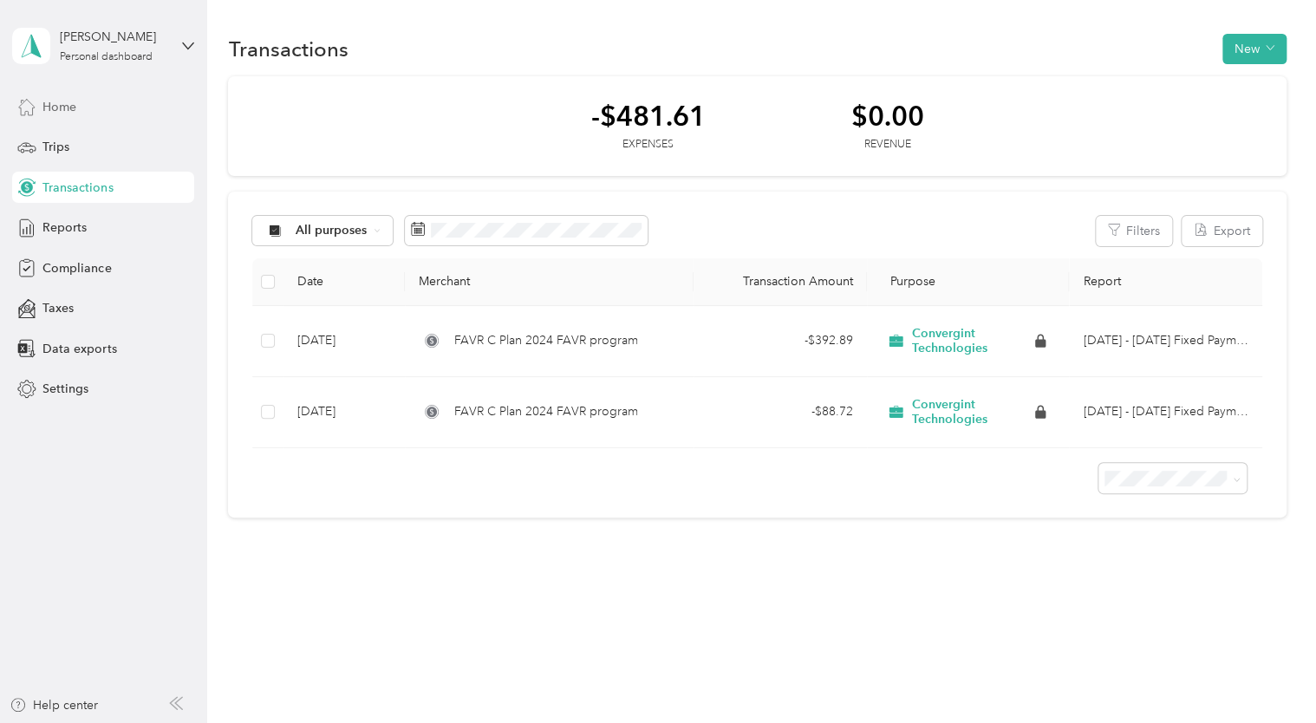
click at [47, 102] on span "Home" at bounding box center [59, 107] width 34 height 18
